Goal: Transaction & Acquisition: Download file/media

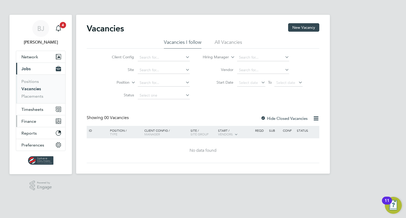
click at [35, 126] on button "Finance" at bounding box center [40, 121] width 49 height 12
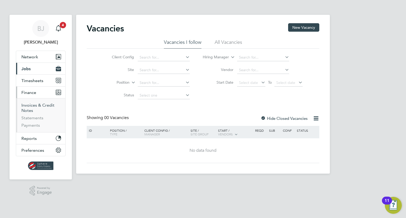
click at [30, 109] on link "Invoices & Credit Notes" at bounding box center [37, 108] width 33 height 10
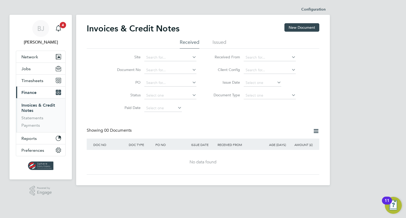
click at [220, 44] on li "Issued" at bounding box center [219, 44] width 14 height 10
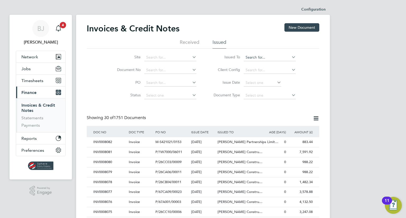
drag, startPoint x: 241, startPoint y: 54, endPoint x: 246, endPoint y: 56, distance: 5.2
click at [242, 54] on li "Issued To" at bounding box center [252, 57] width 99 height 13
click at [246, 56] on input at bounding box center [270, 57] width 52 height 7
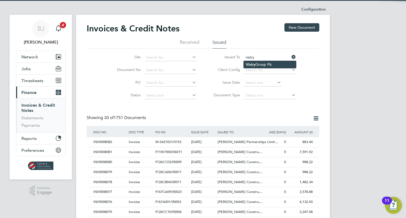
click at [267, 66] on li "Vistry Group Plc" at bounding box center [270, 64] width 52 height 7
type input "Vistry Group Plc"
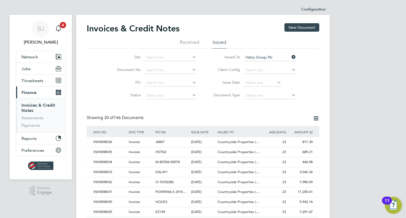
click at [276, 81] on icon at bounding box center [276, 82] width 0 height 7
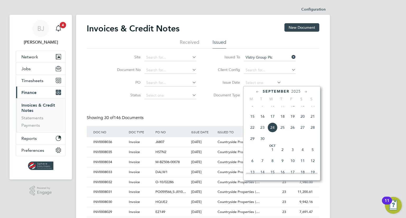
click at [256, 93] on icon at bounding box center [257, 92] width 5 height 6
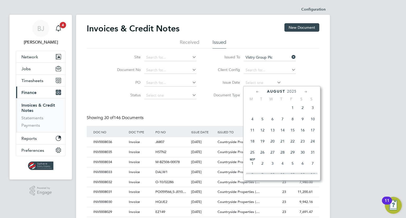
click at [290, 113] on span "Aug 1" at bounding box center [292, 108] width 10 height 10
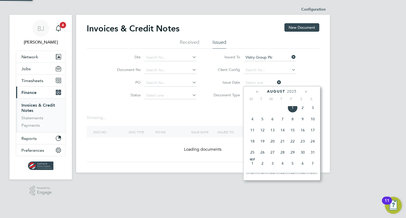
type input "01 Aug 2025"
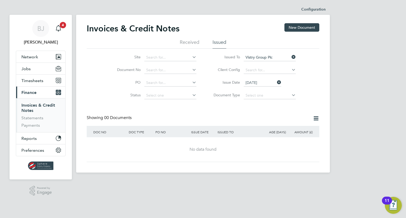
click at [266, 81] on input "01 Aug 2025" at bounding box center [263, 82] width 38 height 7
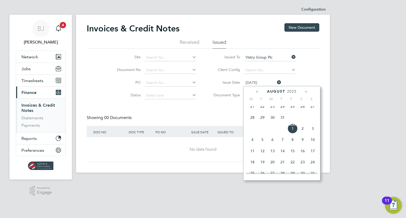
click at [276, 82] on icon at bounding box center [276, 82] width 0 height 7
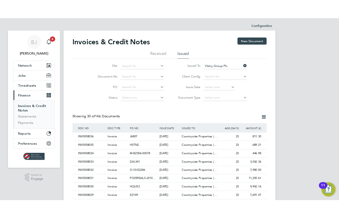
scroll to position [10, 36]
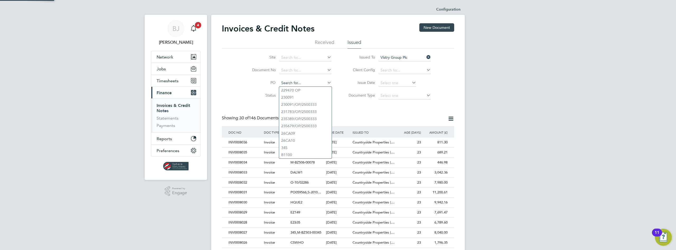
click at [315, 82] on input at bounding box center [306, 82] width 52 height 7
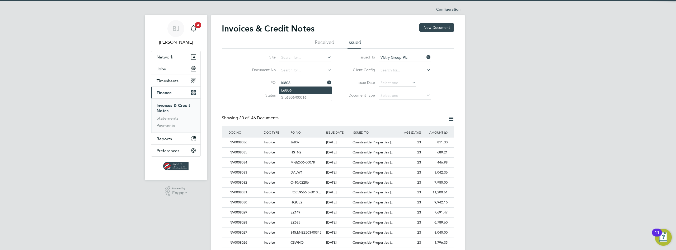
click at [299, 91] on li "L6806" at bounding box center [305, 90] width 53 height 7
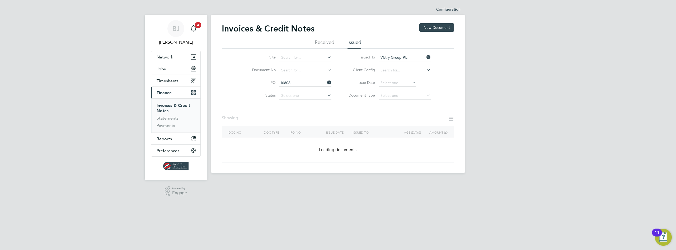
type input "L6806"
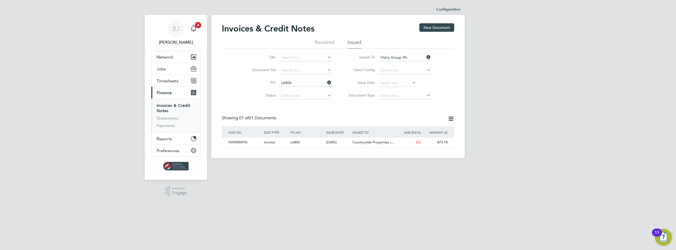
click at [332, 83] on li "PO L6806" at bounding box center [288, 83] width 99 height 13
click at [326, 83] on icon at bounding box center [326, 82] width 0 height 7
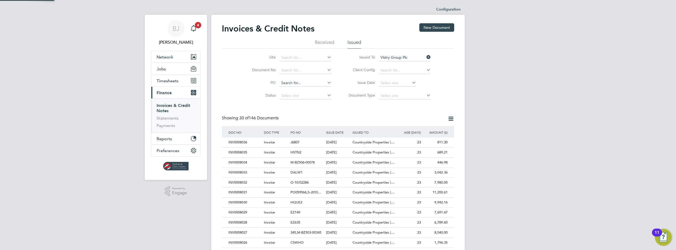
click at [299, 85] on input at bounding box center [306, 82] width 52 height 7
click at [236, 80] on div "Site Document No PO Status Paid Date Issued To Vistry Group Plc Received From C…" at bounding box center [338, 75] width 232 height 53
click at [294, 69] on input at bounding box center [306, 70] width 52 height 7
click at [292, 80] on li "INV000 1219" at bounding box center [305, 77] width 53 height 7
type input "INV0001219"
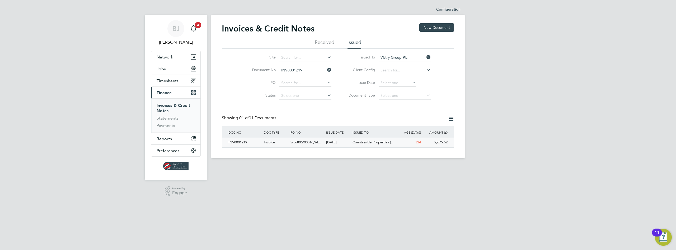
click at [406, 143] on span "324" at bounding box center [419, 142] width 6 height 4
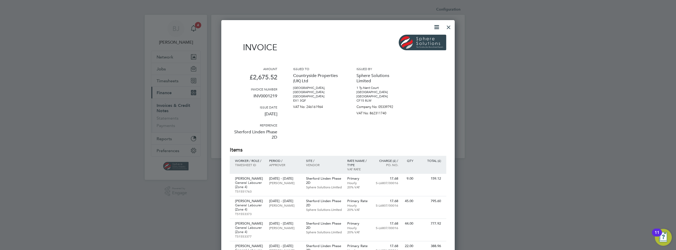
click at [406, 27] on icon at bounding box center [437, 27] width 7 height 7
click at [406, 39] on li "Download Invoice" at bounding box center [421, 39] width 36 height 7
click at [406, 28] on div at bounding box center [449, 26] width 10 height 10
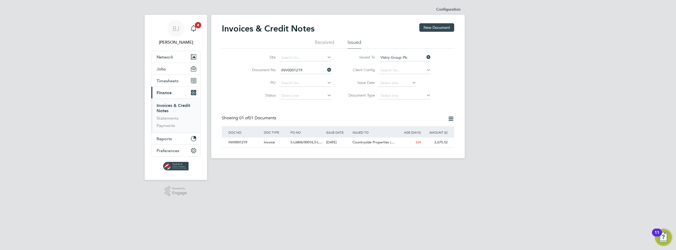
drag, startPoint x: 330, startPoint y: 68, endPoint x: 326, endPoint y: 73, distance: 5.9
click at [326, 68] on icon at bounding box center [326, 69] width 0 height 7
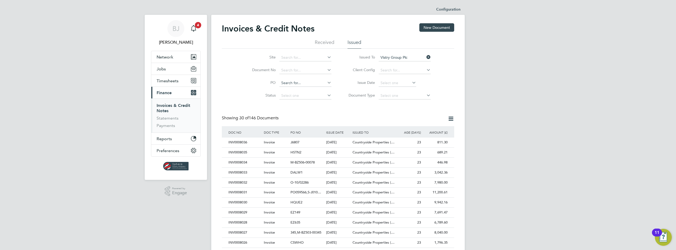
click at [289, 82] on input at bounding box center [306, 82] width 52 height 7
type input "4"
click at [288, 70] on input at bounding box center [306, 70] width 52 height 7
click at [299, 77] on b "4267" at bounding box center [298, 77] width 8 height 4
type input "INV0004267"
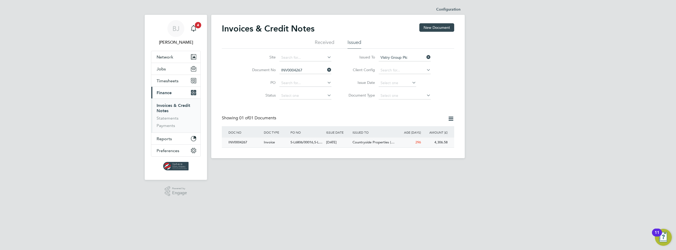
click at [353, 141] on span "Countryside Properties (…" at bounding box center [374, 142] width 42 height 4
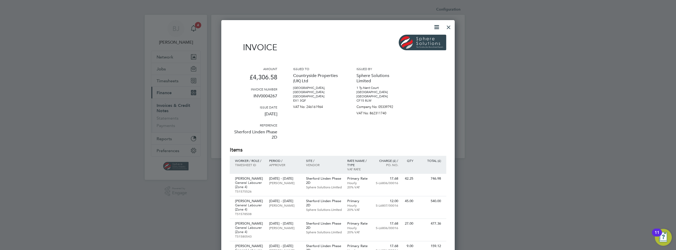
click at [406, 29] on icon at bounding box center [437, 27] width 7 height 7
click at [406, 38] on li "Download Invoice" at bounding box center [421, 39] width 36 height 7
click at [406, 21] on div at bounding box center [449, 26] width 10 height 10
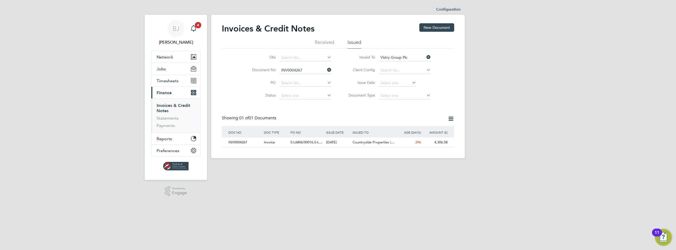
click at [333, 71] on li "Document No INV0004267" at bounding box center [288, 70] width 99 height 13
click at [326, 69] on icon at bounding box center [326, 69] width 0 height 7
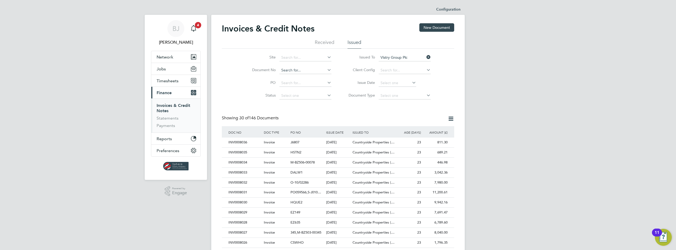
click at [290, 68] on input at bounding box center [306, 70] width 52 height 7
click at [303, 78] on li "INV000 7724" at bounding box center [305, 77] width 53 height 7
type input "INV0007724"
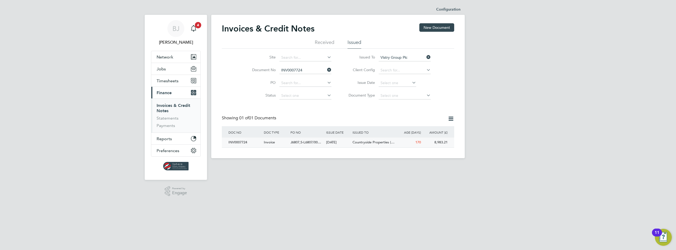
click at [406, 141] on div "170" at bounding box center [409, 142] width 27 height 10
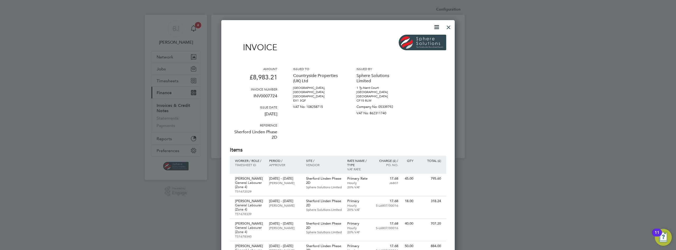
click at [406, 30] on icon at bounding box center [437, 27] width 7 height 7
click at [406, 39] on li "Download Invoice" at bounding box center [421, 39] width 36 height 7
